Goal: Check status: Check status

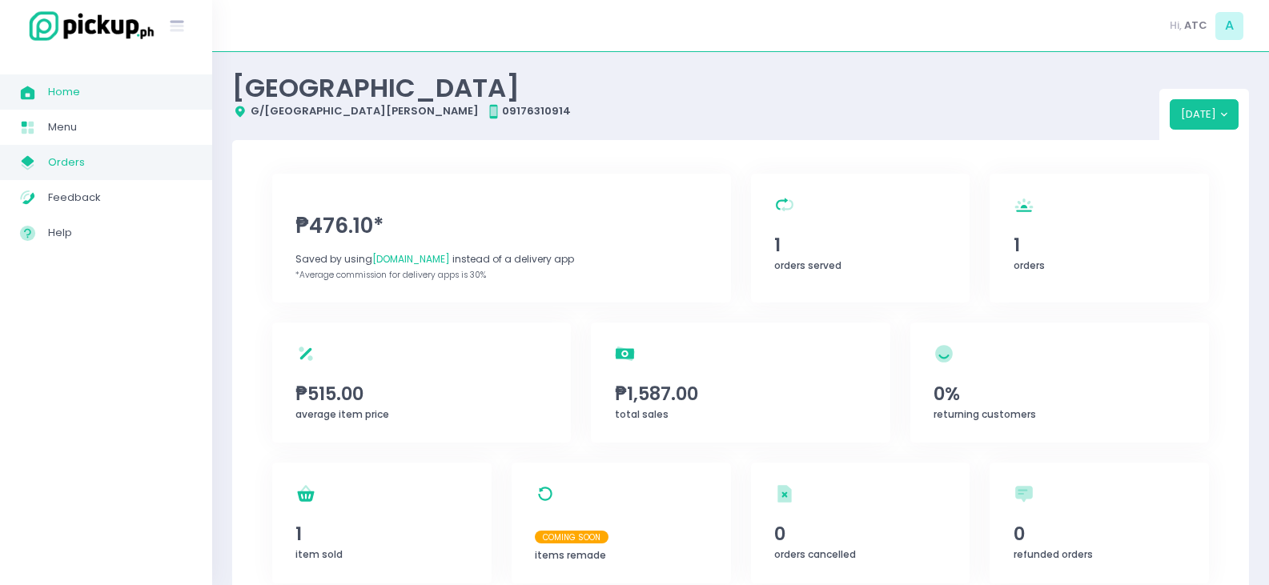
click at [90, 159] on span "Orders" at bounding box center [120, 162] width 144 height 21
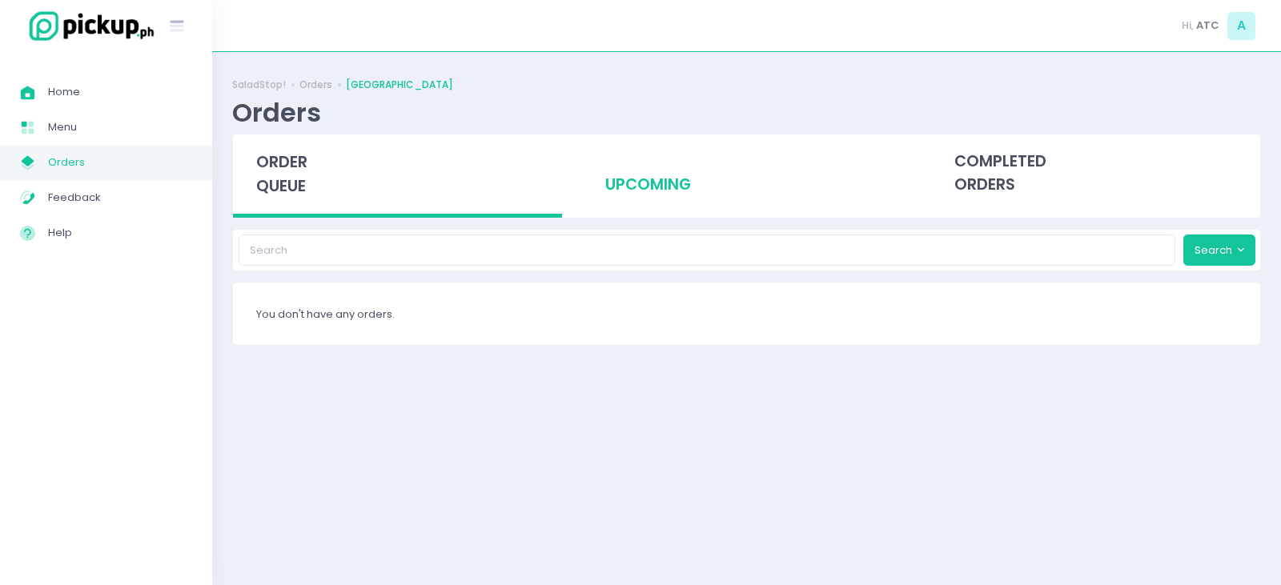
click at [660, 183] on div "upcoming" at bounding box center [746, 174] width 329 height 78
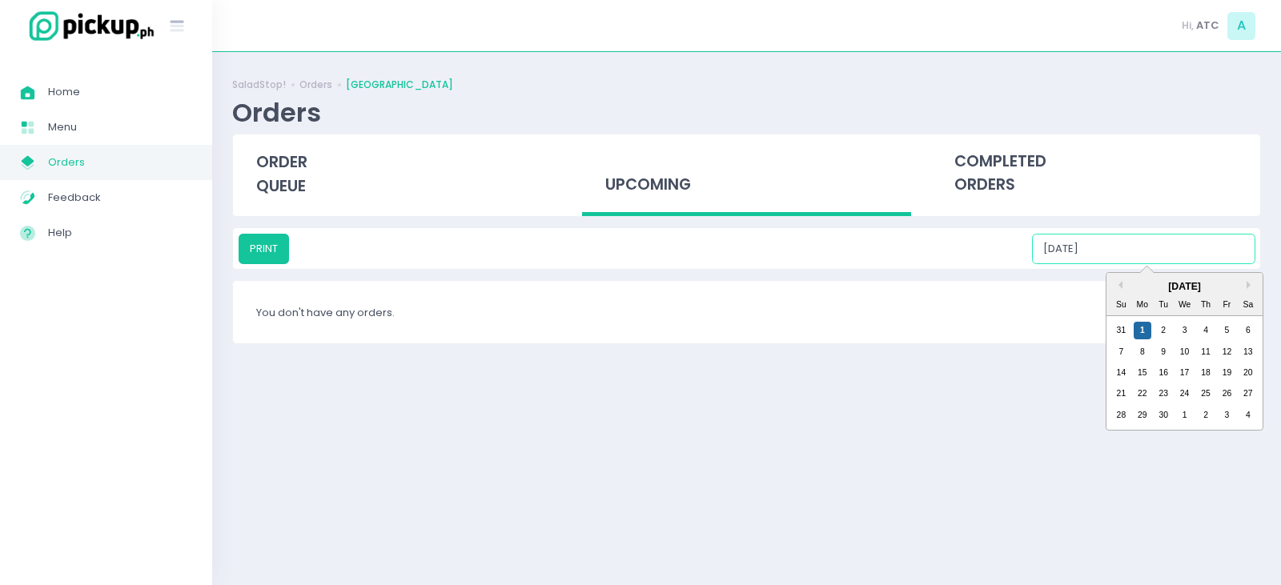
drag, startPoint x: 1162, startPoint y: 250, endPoint x: 1227, endPoint y: 321, distance: 96.4
click at [1162, 252] on input "[DATE]" at bounding box center [1143, 249] width 223 height 30
click at [1231, 330] on div "5" at bounding box center [1227, 331] width 18 height 18
type input "[DATE]"
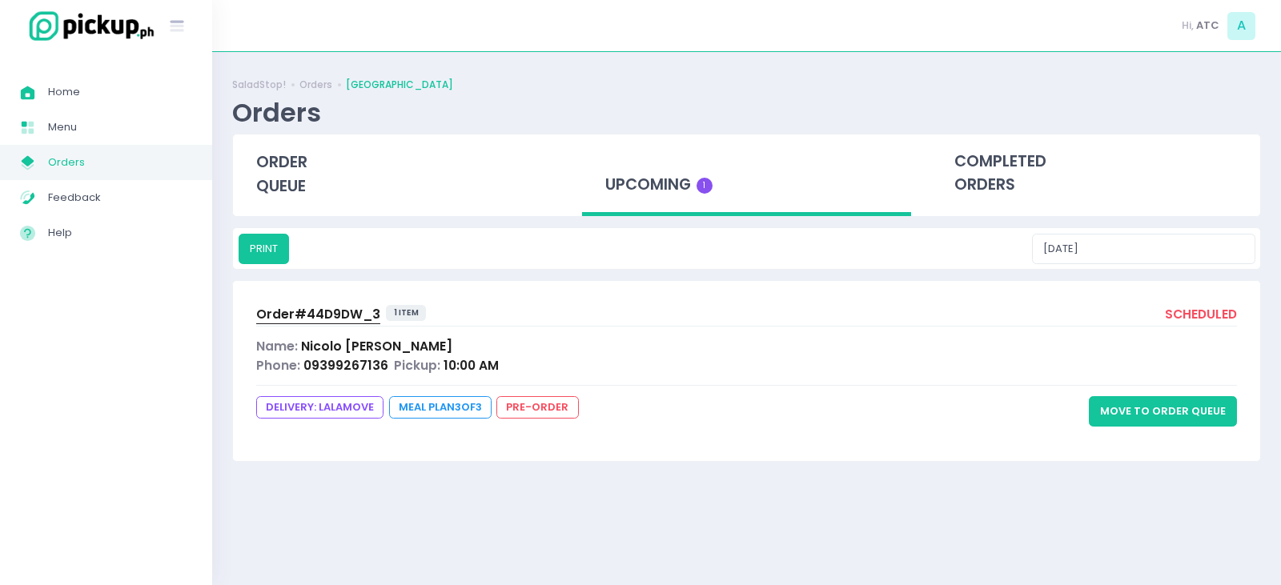
click at [339, 317] on span "Order# 44D9DW_3" at bounding box center [318, 314] width 124 height 17
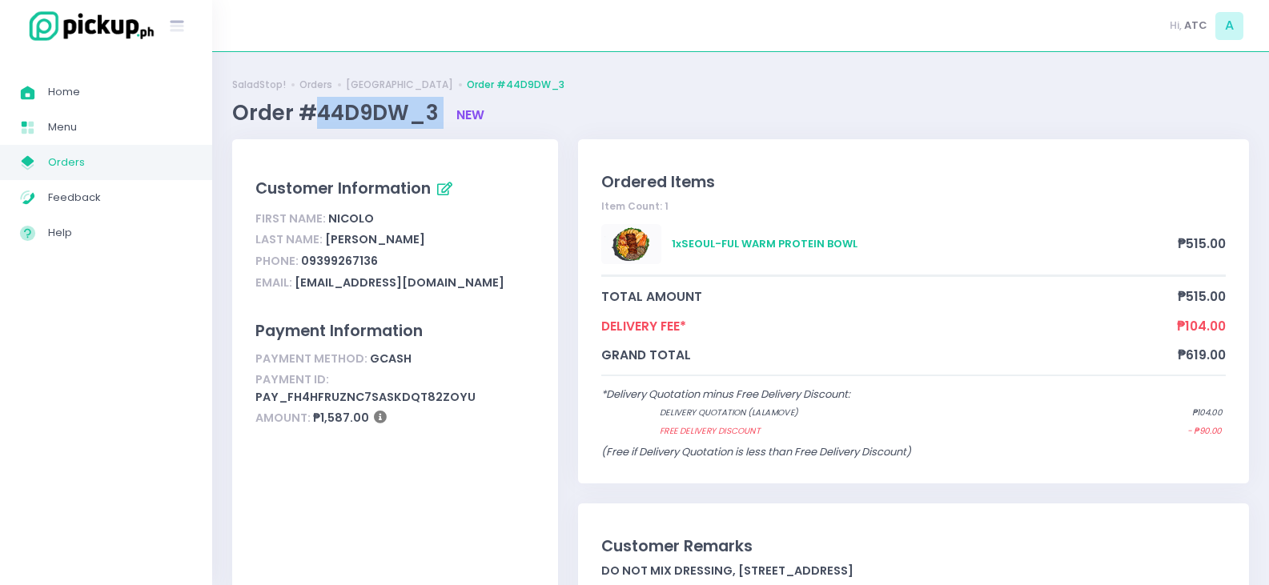
drag, startPoint x: 317, startPoint y: 112, endPoint x: 446, endPoint y: 113, distance: 128.9
click at [446, 113] on div "Order #44D9DW_3 new" at bounding box center [740, 113] width 1017 height 32
copy span "44D9DW_3"
